Goal: Find specific page/section: Find specific page/section

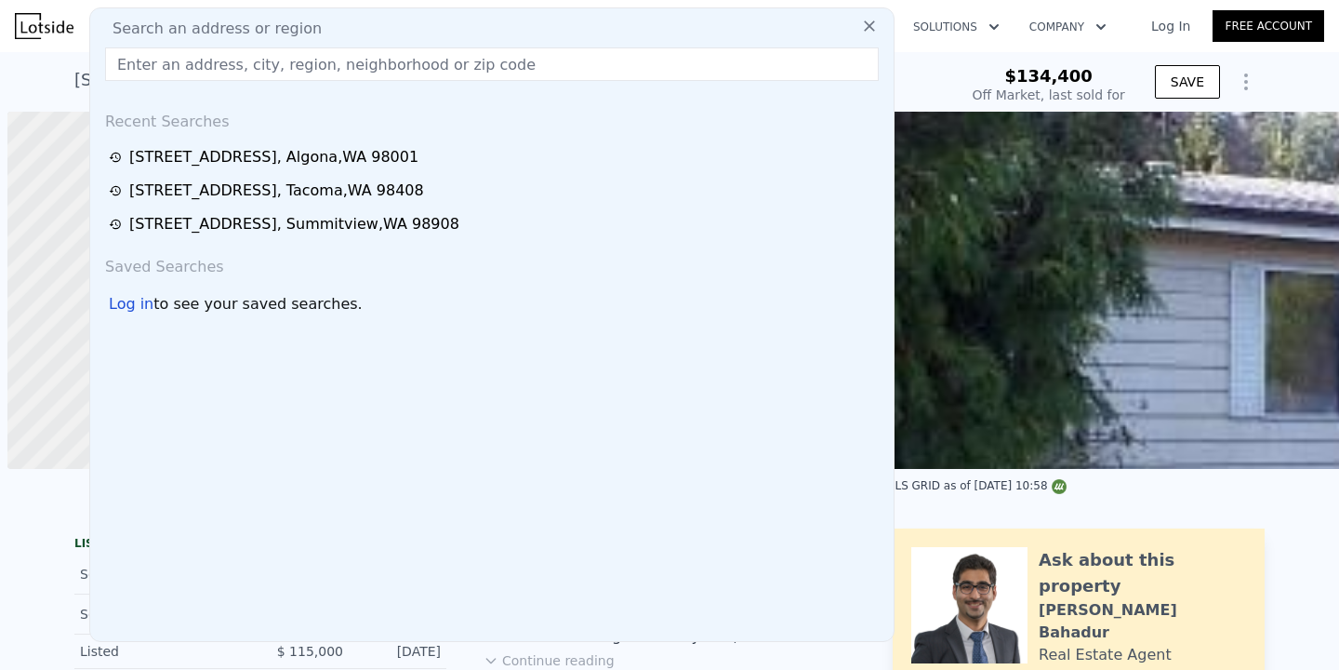
scroll to position [0, 7]
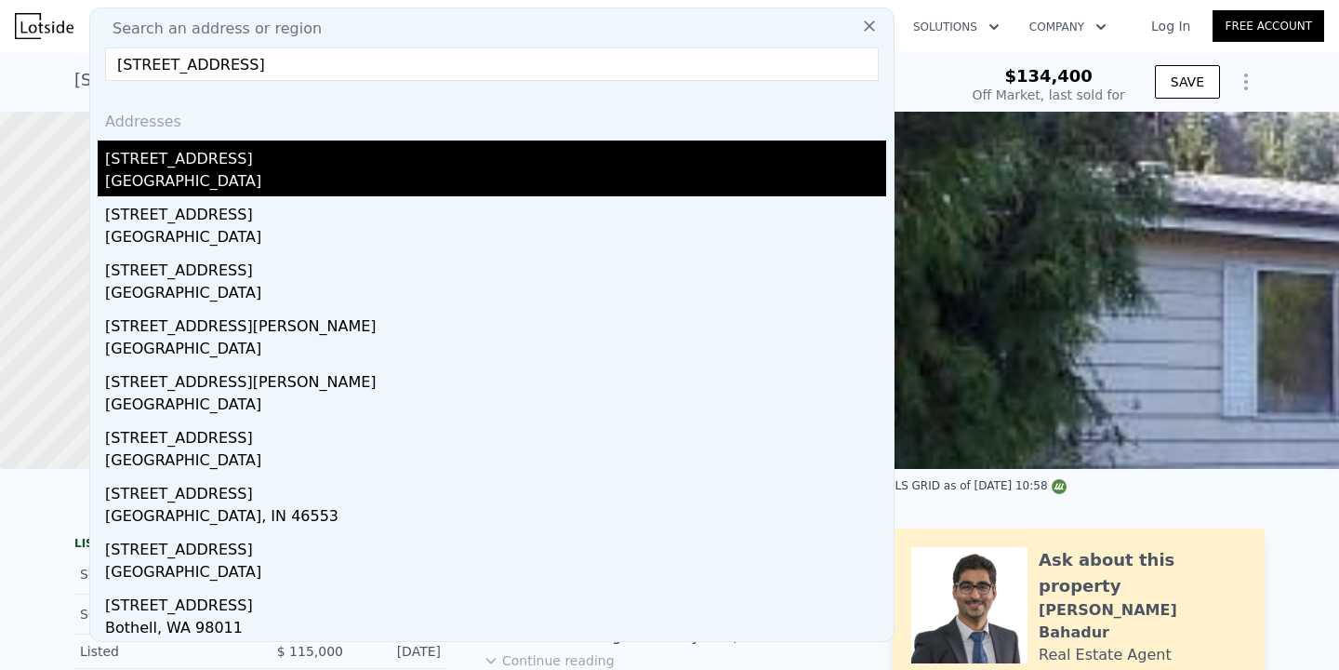
type input "[STREET_ADDRESS]"
click at [312, 168] on div "[STREET_ADDRESS]" at bounding box center [495, 155] width 781 height 30
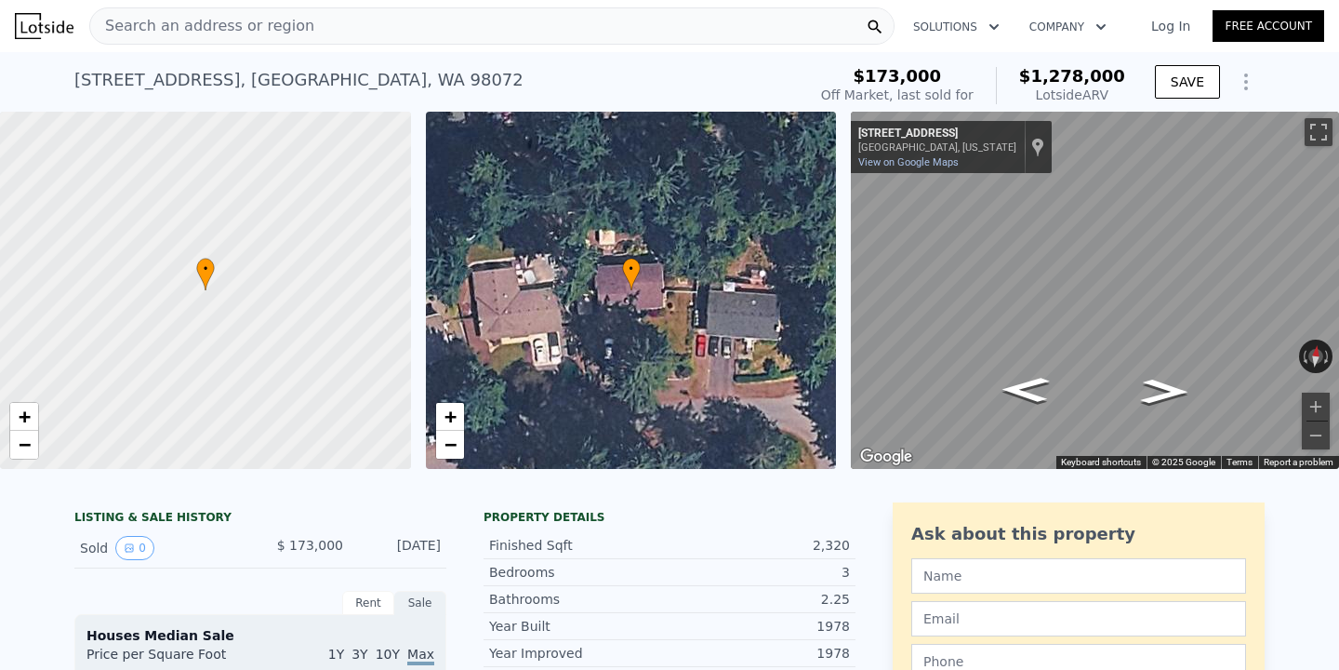
click at [380, 37] on div "Search an address or region" at bounding box center [491, 25] width 805 height 37
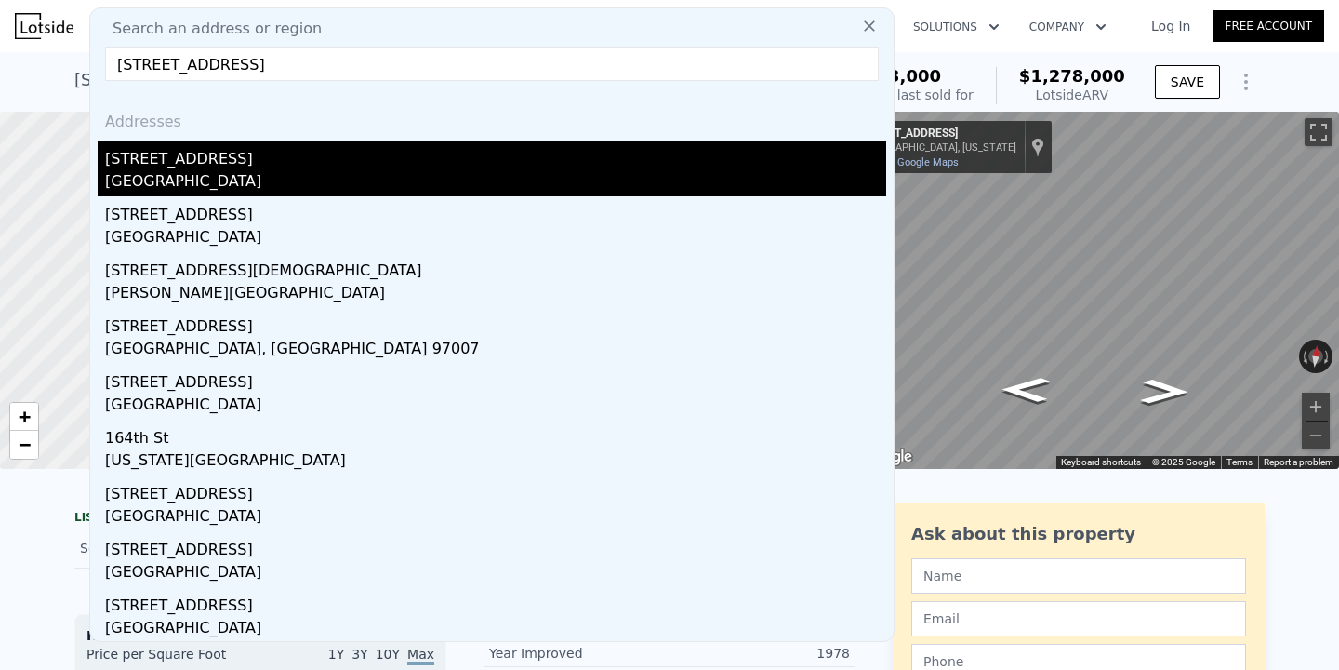
type input "[STREET_ADDRESS]"
click at [281, 183] on div "[GEOGRAPHIC_DATA]" at bounding box center [495, 183] width 781 height 26
